Goal: Information Seeking & Learning: Learn about a topic

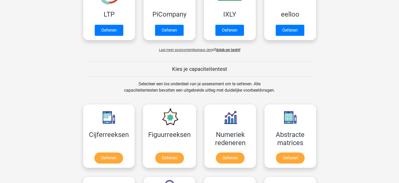
scroll to position [158, 0]
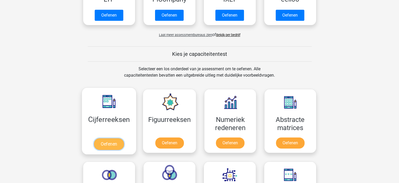
click at [113, 141] on link "Oefenen" at bounding box center [109, 144] width 30 height 12
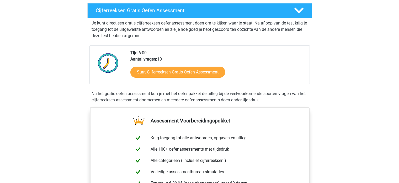
scroll to position [79, 0]
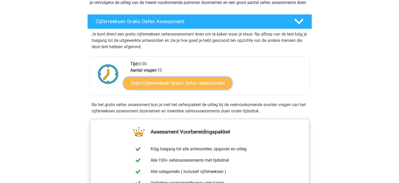
click at [182, 89] on link "Start Cijferreeksen Gratis Oefen Assessment" at bounding box center [177, 82] width 109 height 13
click at [169, 87] on link "Start Cijferreeksen Gratis Oefen Assessment" at bounding box center [177, 82] width 109 height 13
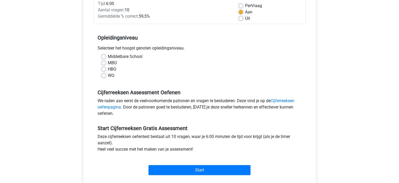
scroll to position [79, 0]
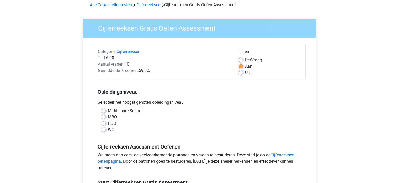
scroll to position [53, 0]
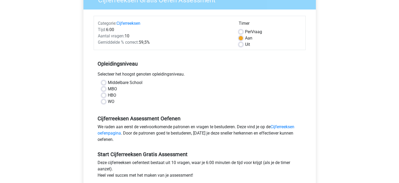
click at [113, 102] on label "WO" at bounding box center [111, 101] width 7 height 6
click at [106, 102] on input "WO" at bounding box center [104, 100] width 4 height 5
radio input "true"
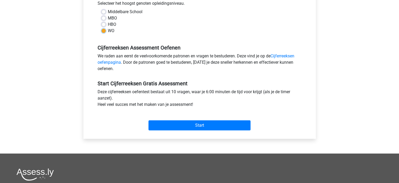
scroll to position [131, 0]
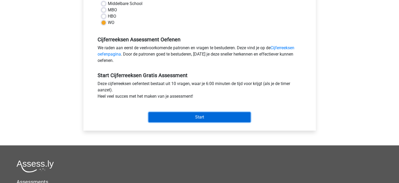
click at [188, 115] on input "Start" at bounding box center [200, 117] width 102 height 10
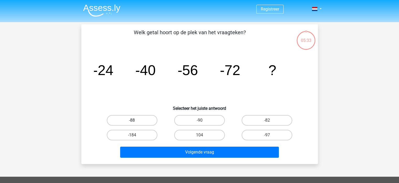
click at [119, 118] on label "-88" at bounding box center [132, 120] width 51 height 11
click at [132, 120] on input "-88" at bounding box center [133, 121] width 3 height 3
radio input "true"
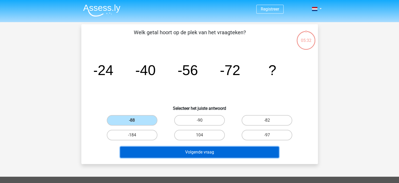
click at [185, 148] on button "Volgende vraag" at bounding box center [199, 151] width 159 height 11
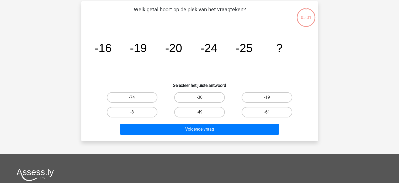
scroll to position [24, 0]
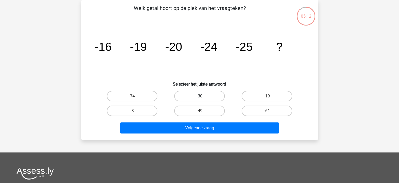
click at [181, 95] on label "-30" at bounding box center [199, 96] width 51 height 11
click at [200, 96] on input "-30" at bounding box center [201, 97] width 3 height 3
radio input "true"
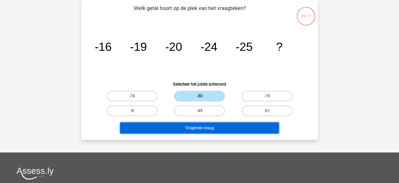
click at [197, 128] on button "Volgende vraag" at bounding box center [199, 127] width 159 height 11
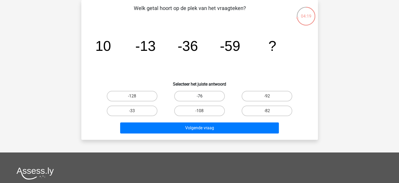
click at [211, 93] on label "-76" at bounding box center [199, 96] width 51 height 11
click at [203, 96] on input "-76" at bounding box center [201, 97] width 3 height 3
radio input "true"
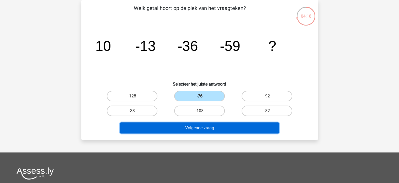
click at [197, 130] on button "Volgende vraag" at bounding box center [199, 127] width 159 height 11
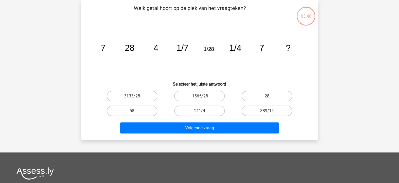
click at [262, 97] on label "28" at bounding box center [267, 96] width 51 height 11
click at [267, 97] on input "28" at bounding box center [268, 97] width 3 height 3
radio input "true"
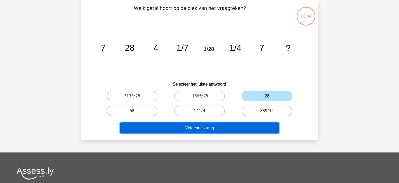
click at [212, 127] on button "Volgende vraag" at bounding box center [199, 127] width 159 height 11
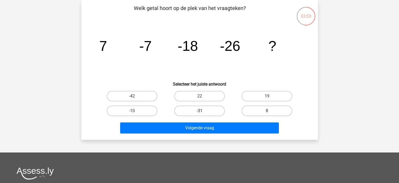
click at [199, 112] on label "-31" at bounding box center [199, 110] width 51 height 11
click at [200, 112] on input "-31" at bounding box center [201, 112] width 3 height 3
radio input "true"
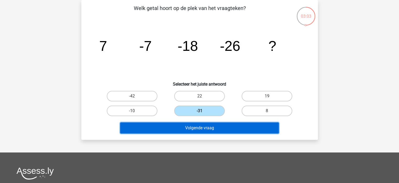
click at [199, 126] on button "Volgende vraag" at bounding box center [199, 127] width 159 height 11
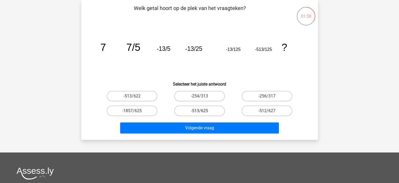
click at [188, 110] on label "-513/625" at bounding box center [199, 110] width 51 height 11
click at [200, 111] on input "-513/625" at bounding box center [201, 112] width 3 height 3
radio input "true"
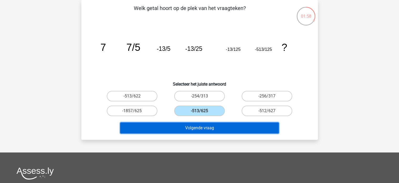
click at [188, 128] on button "Volgende vraag" at bounding box center [199, 127] width 159 height 11
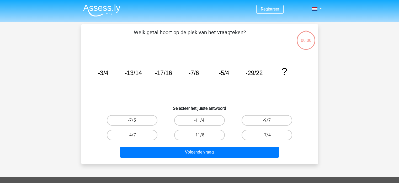
scroll to position [24, 0]
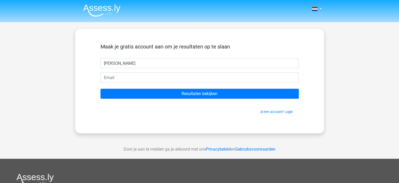
type input "[PERSON_NAME]"
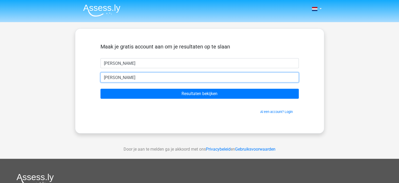
type input "[EMAIL_ADDRESS][DOMAIN_NAME]"
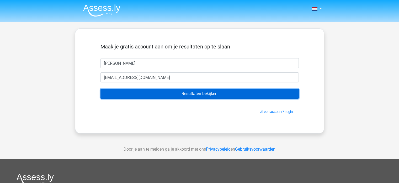
click at [214, 92] on input "Resultaten bekijken" at bounding box center [200, 94] width 199 height 10
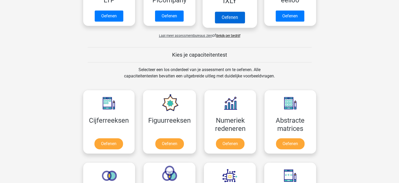
scroll to position [236, 0]
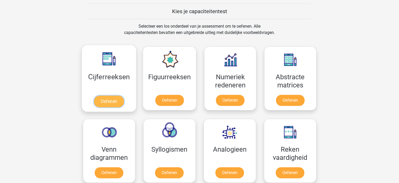
click at [113, 103] on link "Oefenen" at bounding box center [109, 101] width 30 height 12
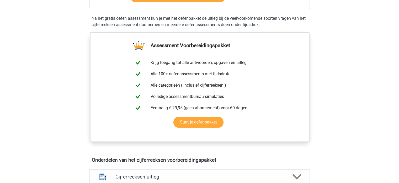
scroll to position [263, 0]
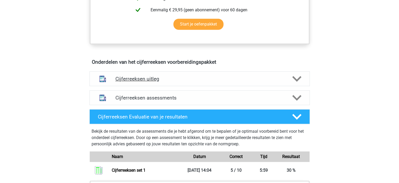
click at [155, 82] on h4 "Cijferreeksen uitleg" at bounding box center [200, 79] width 169 height 6
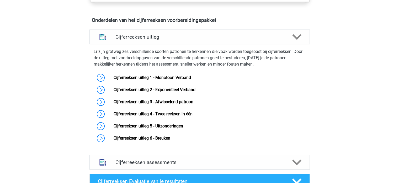
scroll to position [315, 0]
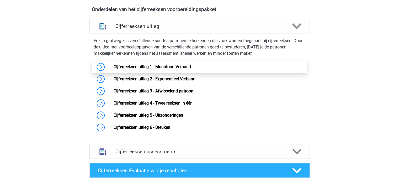
click at [114, 69] on link "Cijferreeksen uitleg 1 - Monotoon Verband" at bounding box center [152, 66] width 77 height 5
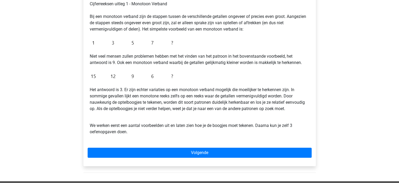
scroll to position [105, 0]
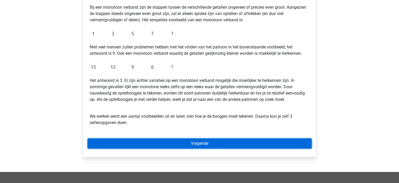
click at [154, 145] on link "Volgende" at bounding box center [200, 143] width 224 height 10
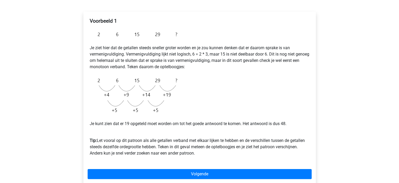
scroll to position [105, 0]
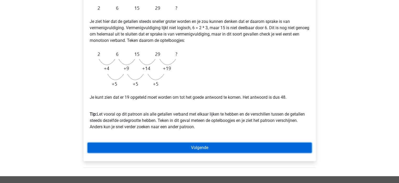
click at [175, 147] on link "Volgende" at bounding box center [200, 147] width 224 height 10
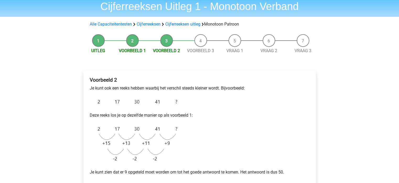
scroll to position [53, 0]
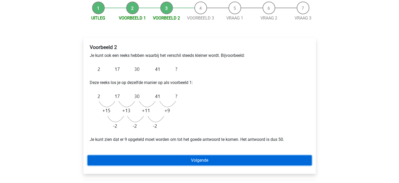
click at [204, 158] on link "Volgende" at bounding box center [200, 160] width 224 height 10
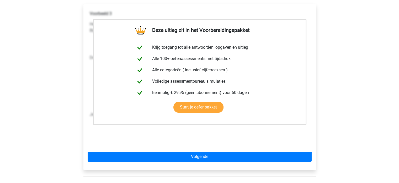
scroll to position [131, 0]
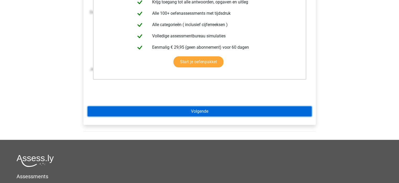
click at [196, 111] on link "Volgende" at bounding box center [200, 111] width 224 height 10
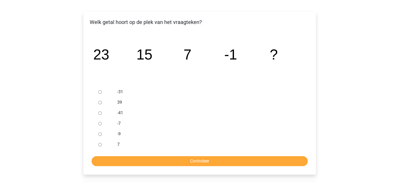
scroll to position [79, 0]
click at [117, 123] on div "-7" at bounding box center [208, 123] width 190 height 11
click at [99, 123] on input "-7" at bounding box center [99, 122] width 3 height 3
radio input "true"
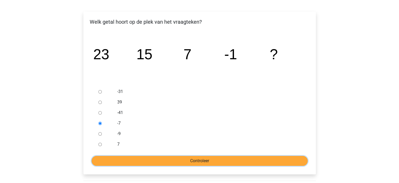
click at [166, 161] on input "Controleer" at bounding box center [200, 160] width 216 height 10
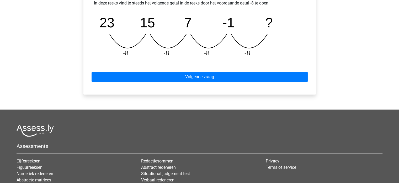
scroll to position [263, 0]
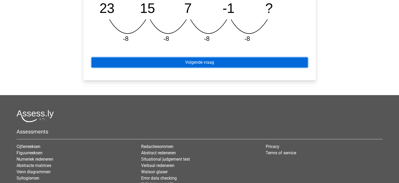
click at [197, 63] on link "Volgende vraag" at bounding box center [200, 62] width 216 height 10
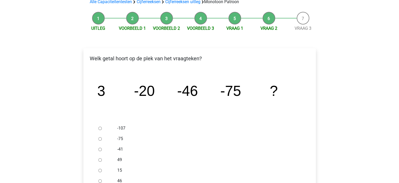
scroll to position [53, 0]
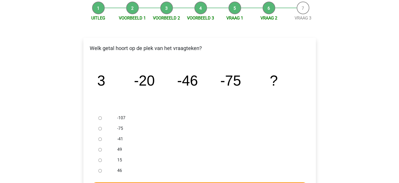
click at [121, 118] on label "-107" at bounding box center [208, 118] width 182 height 6
click at [102, 118] on input "-107" at bounding box center [99, 117] width 3 height 3
radio input "true"
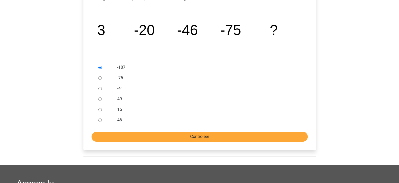
scroll to position [105, 0]
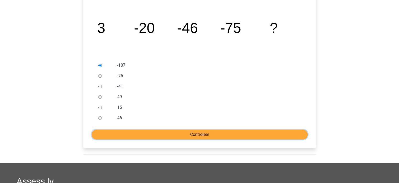
click at [162, 136] on input "Controleer" at bounding box center [200, 134] width 216 height 10
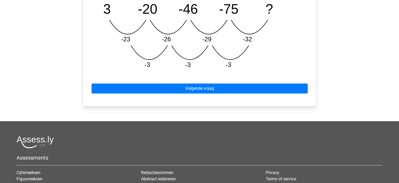
scroll to position [289, 0]
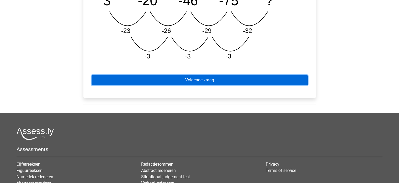
click at [200, 77] on link "Volgende vraag" at bounding box center [200, 80] width 216 height 10
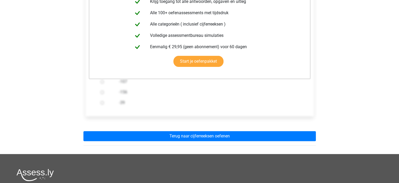
scroll to position [131, 0]
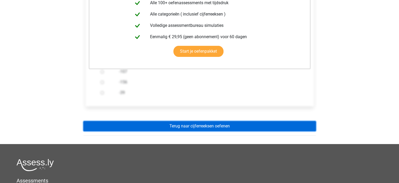
click at [203, 126] on link "Terug naar cijferreeksen oefenen" at bounding box center [200, 126] width 233 height 10
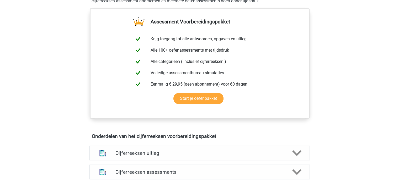
scroll to position [236, 0]
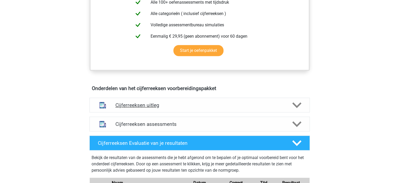
click at [287, 108] on div "Cijferreeksen uitleg" at bounding box center [200, 105] width 176 height 6
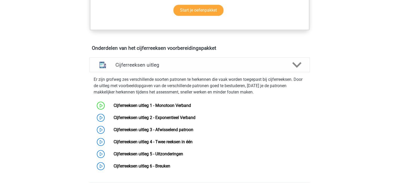
scroll to position [315, 0]
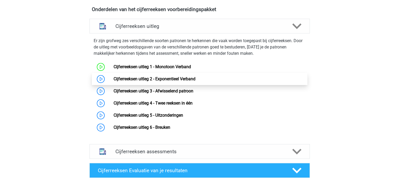
click at [162, 81] on link "Cijferreeksen uitleg 2 - Exponentieel Verband" at bounding box center [155, 78] width 82 height 5
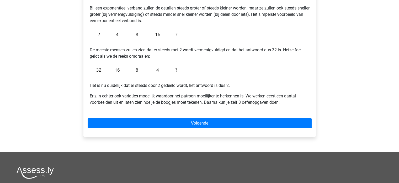
scroll to position [105, 0]
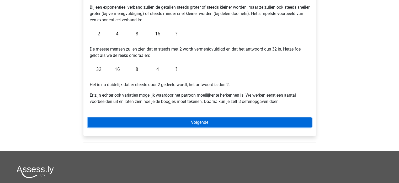
click at [186, 124] on link "Volgende" at bounding box center [200, 122] width 224 height 10
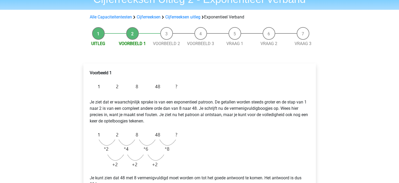
scroll to position [26, 0]
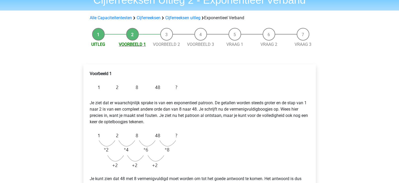
click at [128, 42] on link "Voorbeeld 1" at bounding box center [132, 44] width 27 height 5
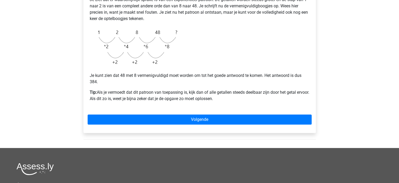
scroll to position [131, 0]
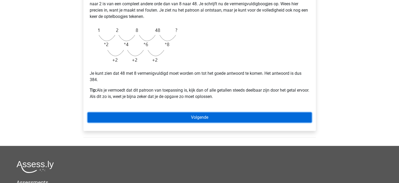
click at [178, 113] on link "Volgende" at bounding box center [200, 117] width 224 height 10
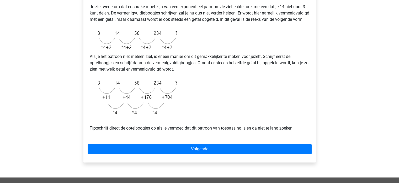
scroll to position [131, 0]
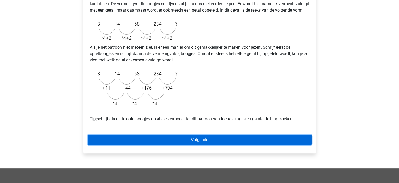
click at [197, 144] on link "Volgende" at bounding box center [200, 139] width 224 height 10
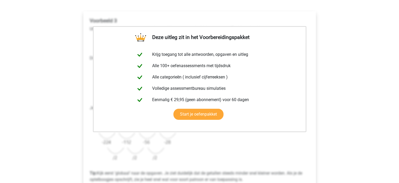
scroll to position [105, 0]
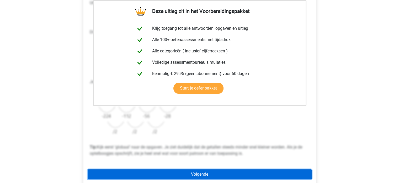
click at [191, 172] on link "Volgende" at bounding box center [200, 174] width 224 height 10
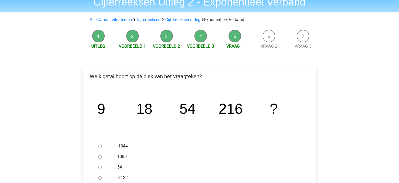
scroll to position [53, 0]
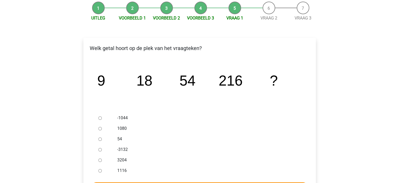
click at [121, 126] on label "1080" at bounding box center [208, 128] width 182 height 6
click at [102, 127] on input "1080" at bounding box center [99, 128] width 3 height 3
radio input "true"
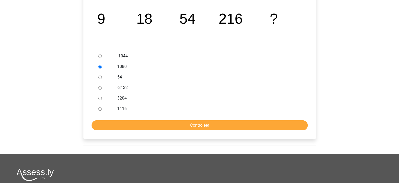
scroll to position [158, 0]
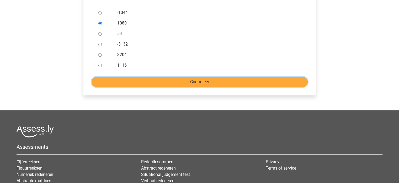
click at [222, 85] on input "Controleer" at bounding box center [200, 82] width 216 height 10
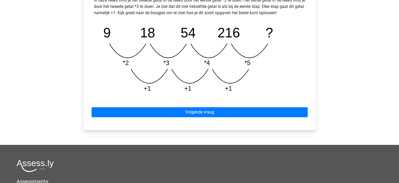
scroll to position [263, 0]
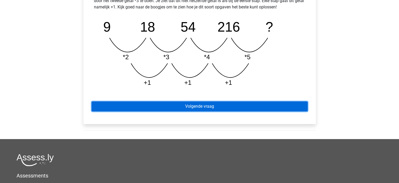
click at [189, 105] on link "Volgende vraag" at bounding box center [200, 106] width 216 height 10
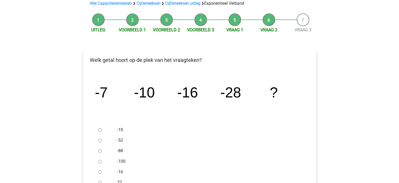
scroll to position [53, 0]
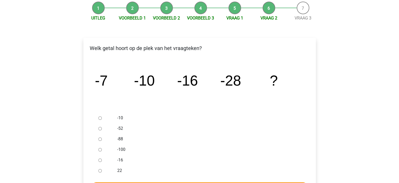
click at [122, 128] on label "-52" at bounding box center [208, 128] width 182 height 6
click at [102, 128] on input "-52" at bounding box center [99, 128] width 3 height 3
radio input "true"
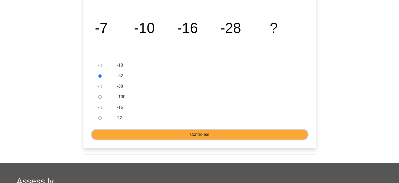
click at [237, 132] on input "Controleer" at bounding box center [200, 134] width 216 height 10
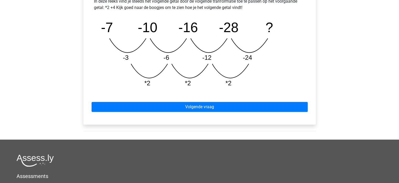
scroll to position [263, 0]
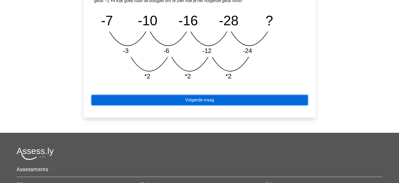
click at [197, 97] on link "Volgende vraag" at bounding box center [200, 100] width 216 height 10
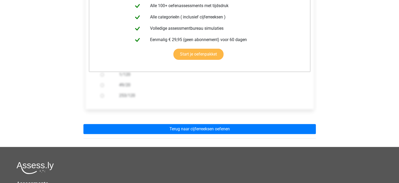
scroll to position [131, 0]
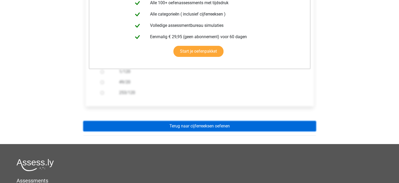
click at [210, 122] on link "Terug naar cijferreeksen oefenen" at bounding box center [200, 126] width 233 height 10
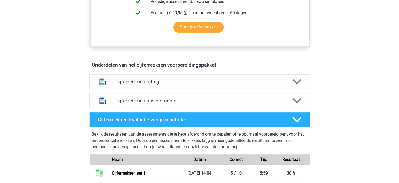
scroll to position [263, 0]
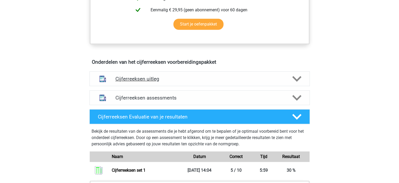
click at [166, 80] on div "Cijferreeksen uitleg" at bounding box center [200, 78] width 221 height 15
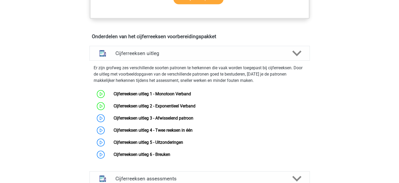
scroll to position [289, 0]
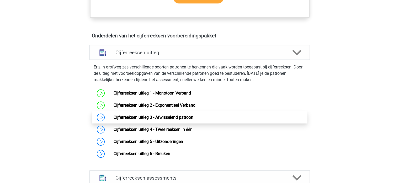
click at [149, 119] on link "Cijferreeksen uitleg 3 - Afwisselend patroon" at bounding box center [154, 117] width 80 height 5
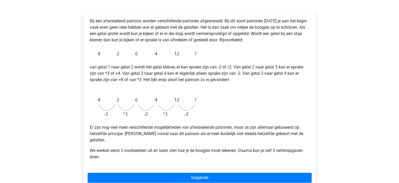
scroll to position [105, 0]
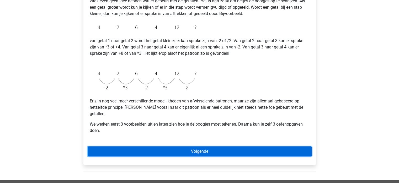
click at [168, 146] on link "Volgende" at bounding box center [200, 151] width 224 height 10
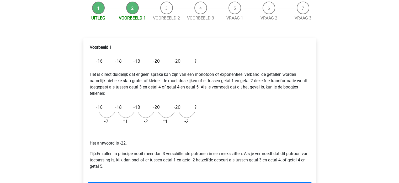
scroll to position [79, 0]
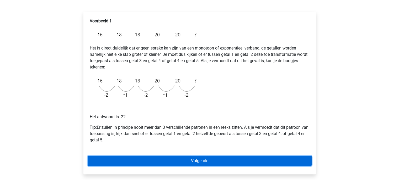
click at [174, 163] on link "Volgende" at bounding box center [200, 160] width 224 height 10
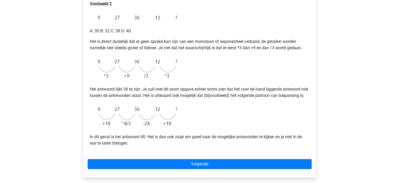
scroll to position [105, 0]
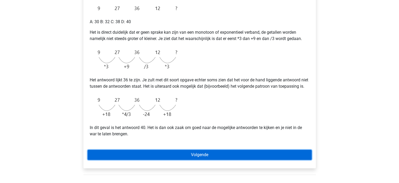
click at [175, 157] on link "Volgende" at bounding box center [200, 154] width 224 height 10
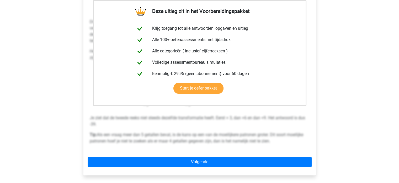
scroll to position [158, 0]
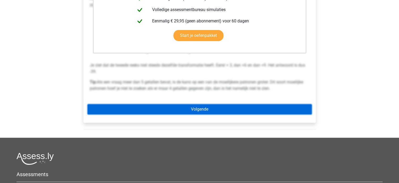
click at [191, 108] on link "Volgende" at bounding box center [200, 109] width 224 height 10
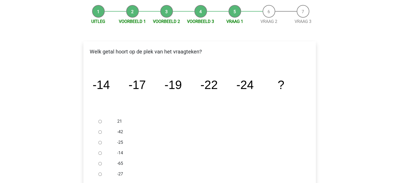
scroll to position [53, 0]
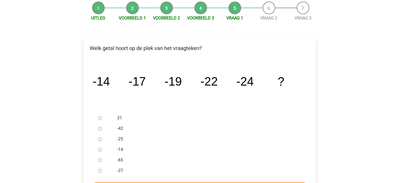
click at [114, 169] on div "-27" at bounding box center [208, 170] width 190 height 11
click at [101, 169] on input "-27" at bounding box center [99, 170] width 3 height 3
radio input "true"
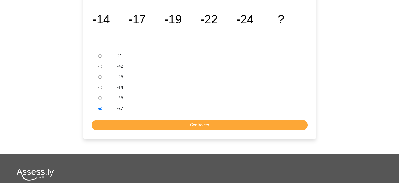
scroll to position [131, 0]
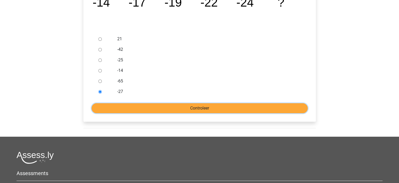
click at [197, 107] on input "Controleer" at bounding box center [200, 108] width 216 height 10
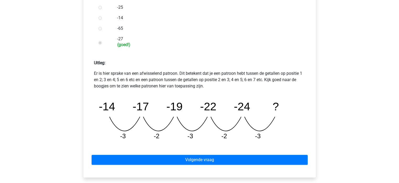
scroll to position [236, 0]
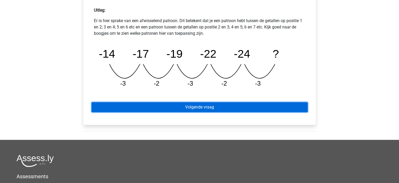
click at [198, 105] on link "Volgende vraag" at bounding box center [200, 107] width 216 height 10
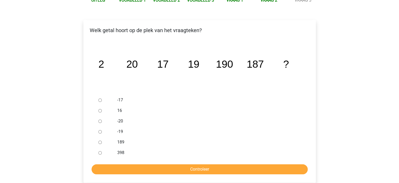
scroll to position [79, 0]
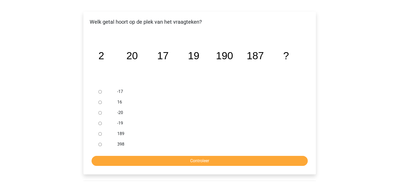
click at [119, 131] on label "189" at bounding box center [208, 133] width 182 height 6
click at [102, 132] on input "189" at bounding box center [99, 133] width 3 height 3
radio input "true"
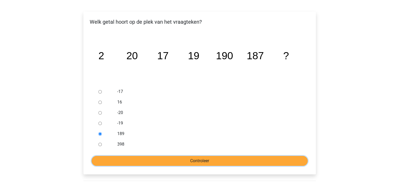
click at [165, 156] on input "Controleer" at bounding box center [200, 160] width 216 height 10
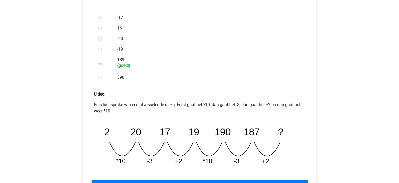
scroll to position [184, 0]
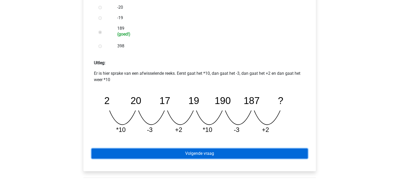
click at [190, 154] on link "Volgende vraag" at bounding box center [200, 153] width 216 height 10
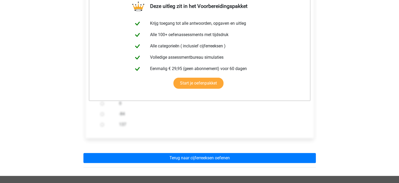
scroll to position [131, 0]
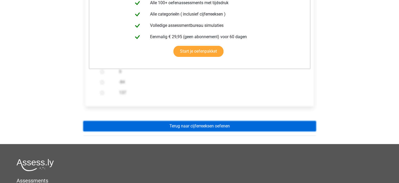
click at [185, 125] on link "Terug naar cijferreeksen oefenen" at bounding box center [200, 126] width 233 height 10
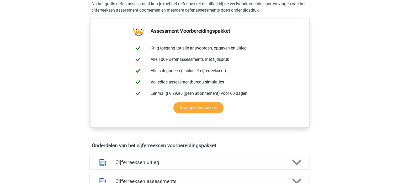
scroll to position [236, 0]
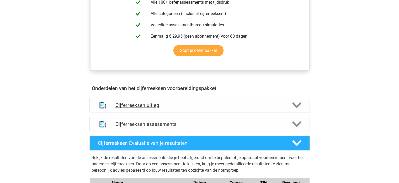
click at [119, 108] on h4 "Cijferreeksen uitleg" at bounding box center [200, 105] width 169 height 6
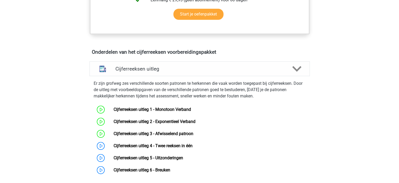
scroll to position [315, 0]
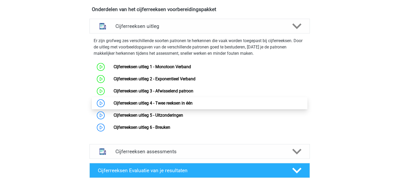
click at [131, 105] on link "Cijferreeksen uitleg 4 - Twee reeksen in één" at bounding box center [153, 102] width 79 height 5
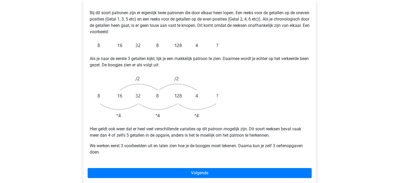
scroll to position [105, 0]
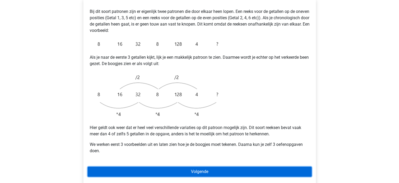
click at [145, 166] on link "Volgende" at bounding box center [200, 171] width 224 height 10
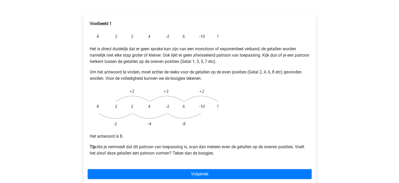
scroll to position [105, 0]
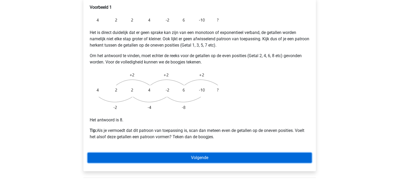
click at [157, 152] on link "Volgende" at bounding box center [200, 157] width 224 height 10
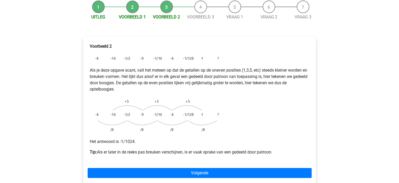
scroll to position [79, 0]
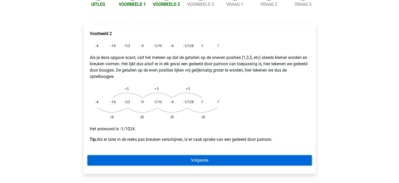
click at [169, 155] on link "Volgende" at bounding box center [200, 160] width 224 height 10
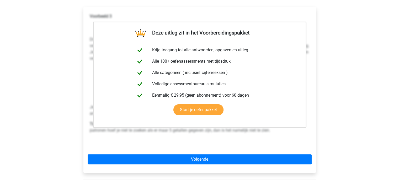
scroll to position [105, 0]
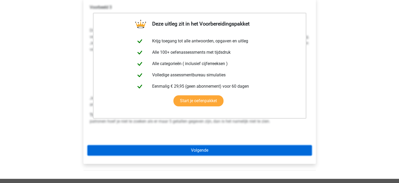
click at [186, 145] on link "Volgende" at bounding box center [200, 150] width 224 height 10
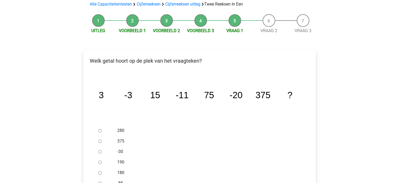
scroll to position [79, 0]
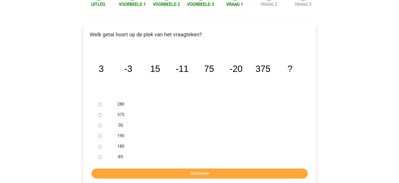
click at [121, 122] on label "-30" at bounding box center [208, 125] width 182 height 6
click at [102, 123] on input "-30" at bounding box center [99, 124] width 3 height 3
radio input "true"
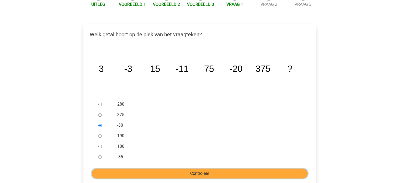
click at [186, 168] on input "Controleer" at bounding box center [200, 173] width 216 height 10
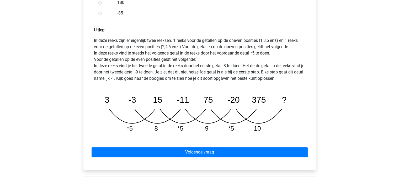
scroll to position [236, 0]
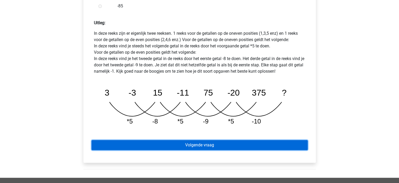
click at [192, 140] on link "Volgende vraag" at bounding box center [200, 145] width 216 height 10
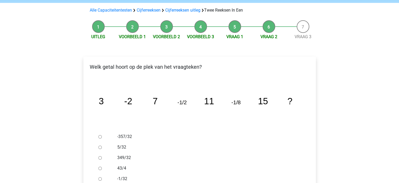
scroll to position [53, 0]
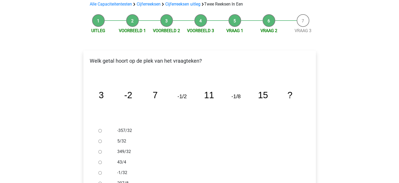
click at [120, 167] on div "-1/32" at bounding box center [208, 172] width 190 height 11
click at [121, 169] on label "-1/32" at bounding box center [208, 172] width 182 height 6
click at [102, 171] on input "-1/32" at bounding box center [99, 172] width 3 height 3
radio input "true"
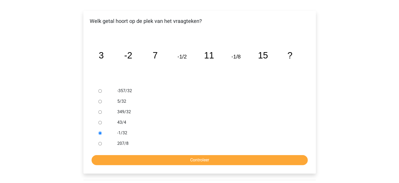
scroll to position [131, 0]
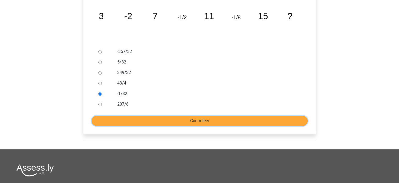
click at [172, 116] on input "Controleer" at bounding box center [200, 121] width 216 height 10
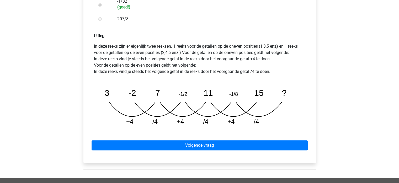
scroll to position [263, 0]
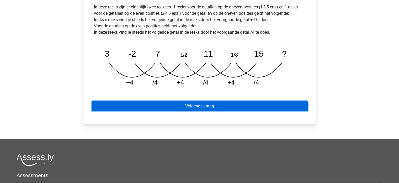
click at [179, 101] on link "Volgende vraag" at bounding box center [200, 106] width 216 height 10
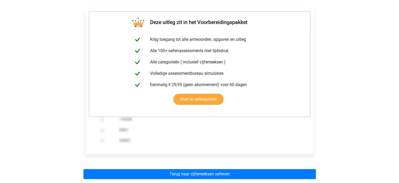
scroll to position [158, 0]
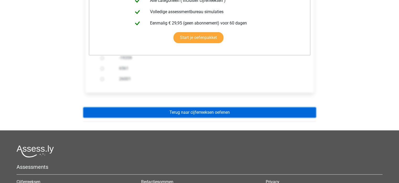
click at [179, 107] on link "Terug naar cijferreeksen oefenen" at bounding box center [200, 112] width 233 height 10
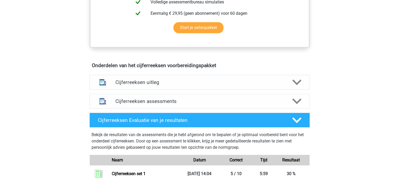
scroll to position [263, 0]
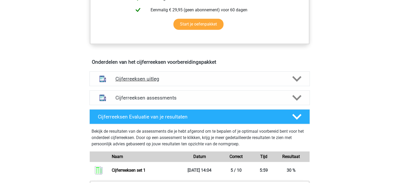
click at [167, 86] on div "Cijferreeksen uitleg" at bounding box center [200, 78] width 221 height 15
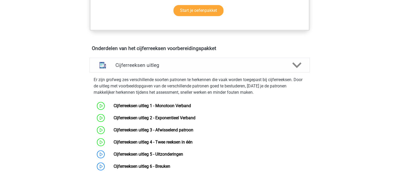
scroll to position [289, 0]
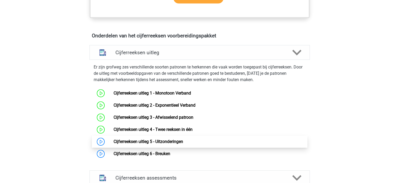
click at [179, 144] on link "Cijferreeksen uitleg 5 - Uitzonderingen" at bounding box center [149, 141] width 70 height 5
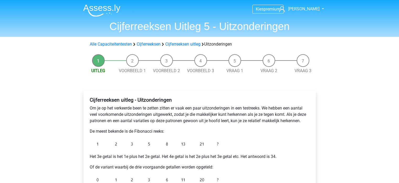
scroll to position [79, 0]
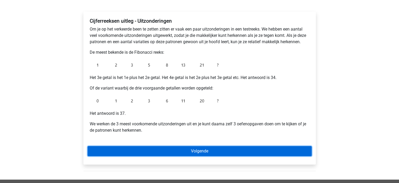
click at [207, 153] on link "Volgende" at bounding box center [200, 151] width 224 height 10
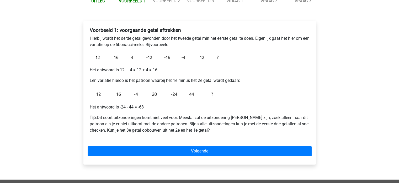
scroll to position [79, 0]
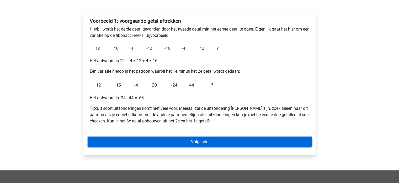
click at [197, 142] on link "Volgende" at bounding box center [200, 142] width 224 height 10
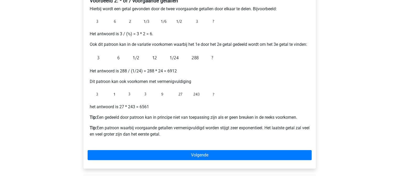
scroll to position [131, 0]
